Goal: Find specific page/section: Find specific page/section

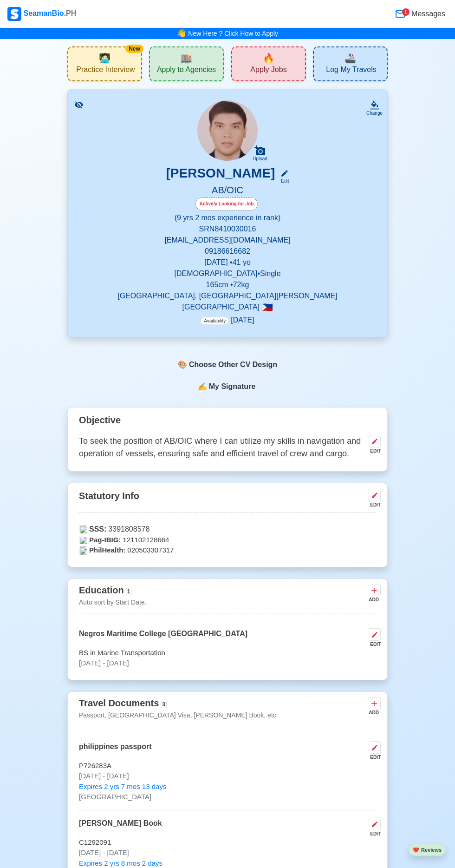
click at [189, 60] on span "🏬" at bounding box center [187, 58] width 12 height 14
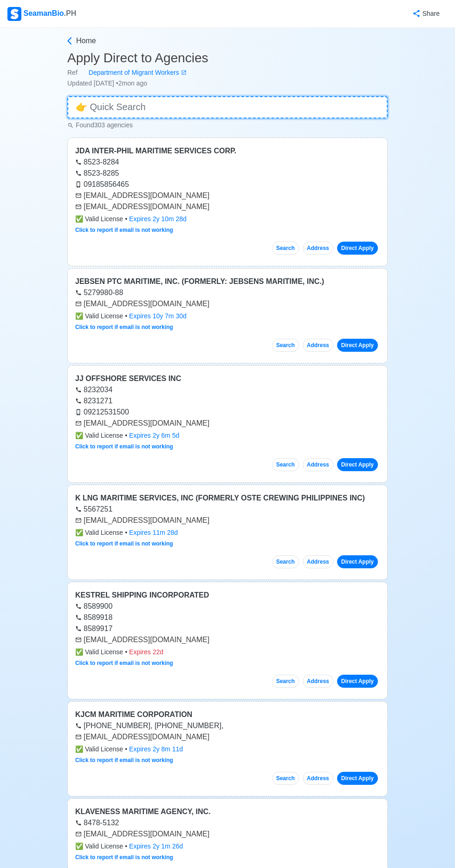
click at [194, 105] on input at bounding box center [227, 107] width 320 height 22
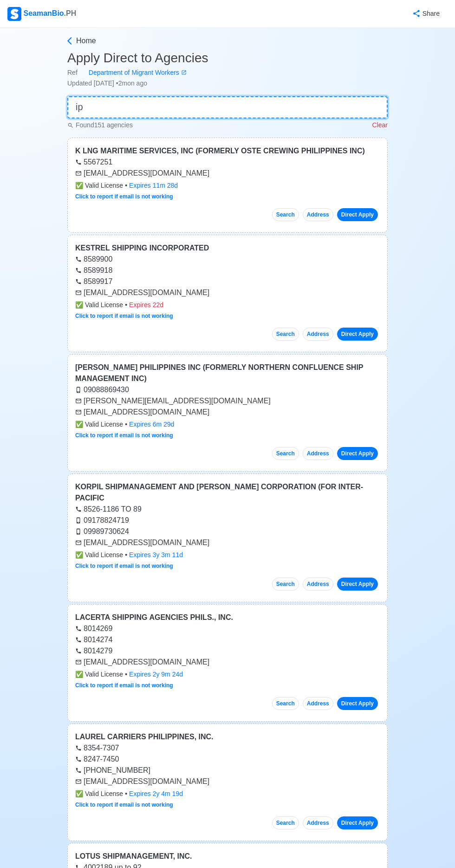
type input "i"
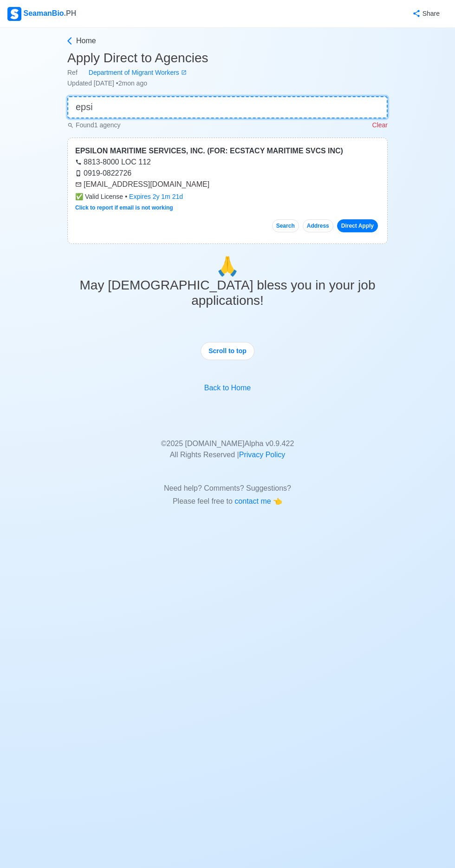
type input "epsi"
click at [369, 220] on link "Direct Apply" at bounding box center [357, 225] width 41 height 13
